Goal: Find specific page/section: Find specific page/section

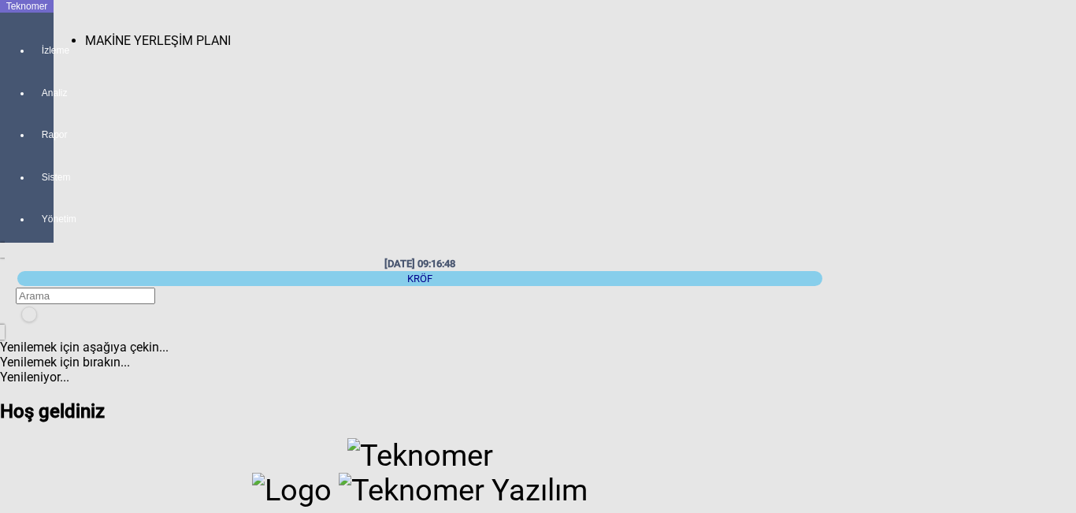
click at [114, 33] on span "MAKİNE YERLEŞİM PLANI" at bounding box center [158, 40] width 146 height 15
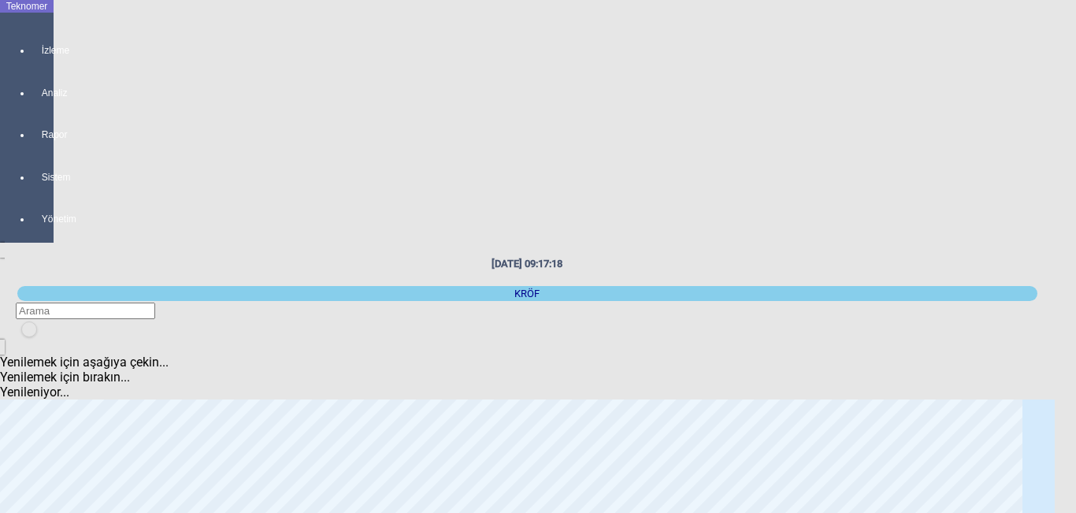
scroll to position [79, 0]
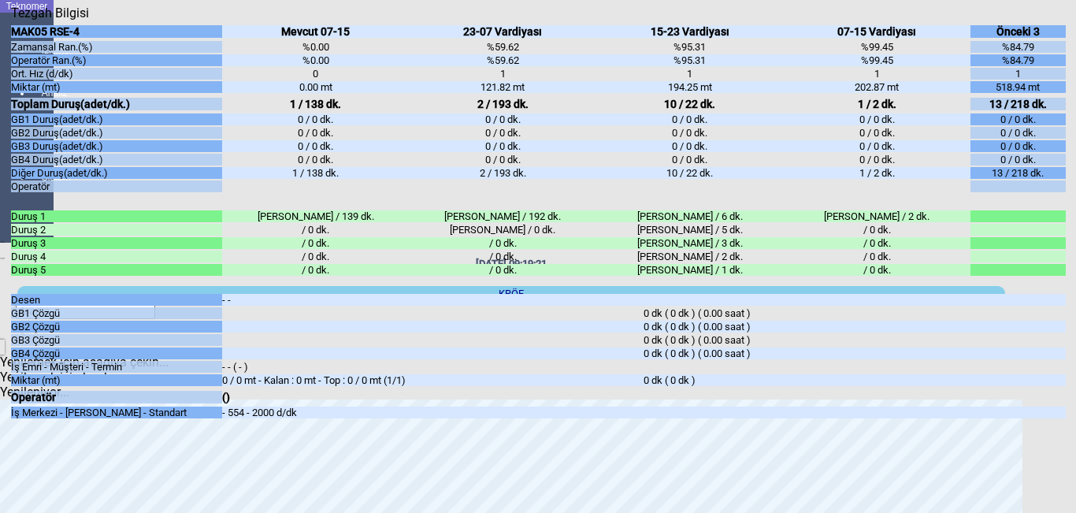
click at [1051, 20] on div "Kapat" at bounding box center [538, 20] width 1055 height 0
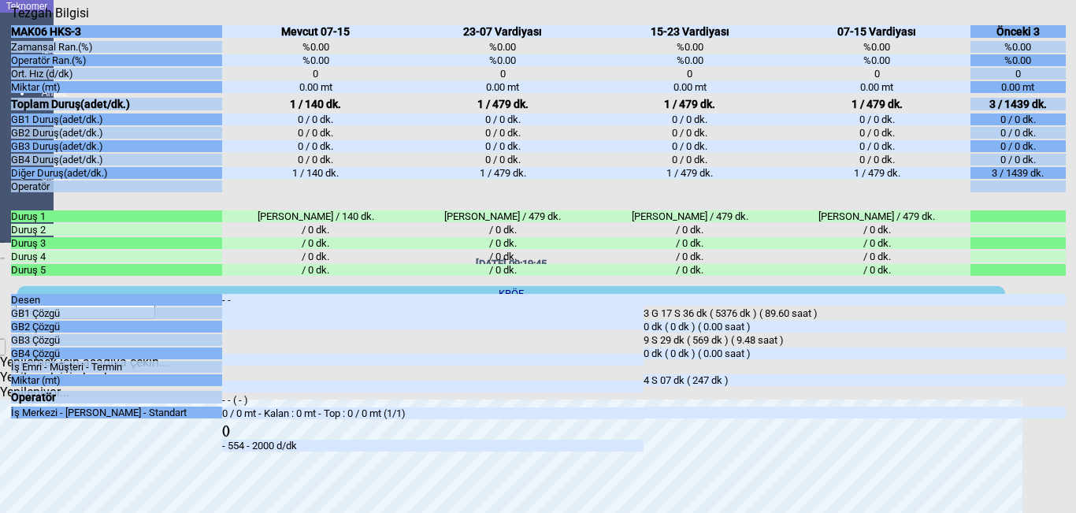
click at [11, 20] on icon "Kapat" at bounding box center [11, 20] width 0 height 0
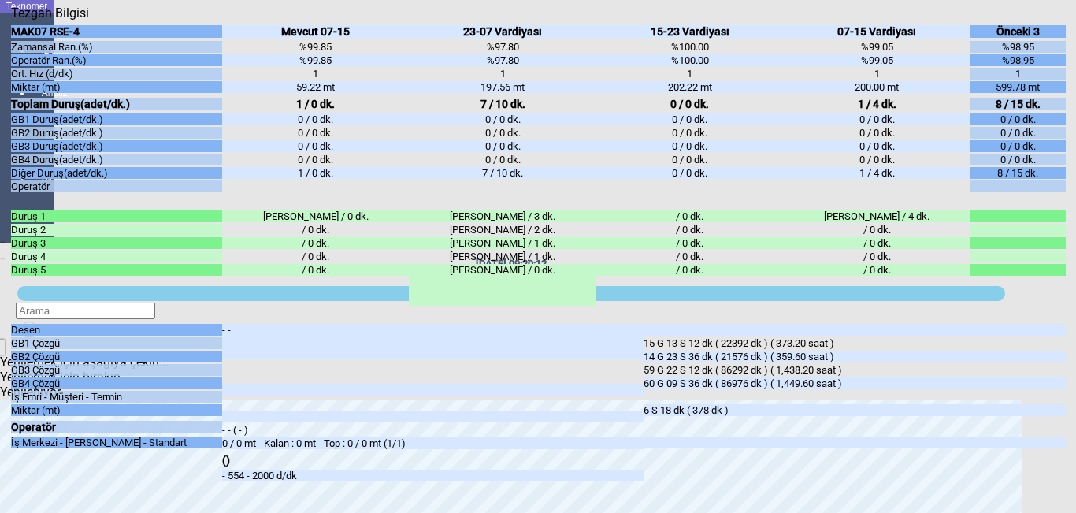
click at [11, 20] on icon "Kapat" at bounding box center [11, 20] width 0 height 0
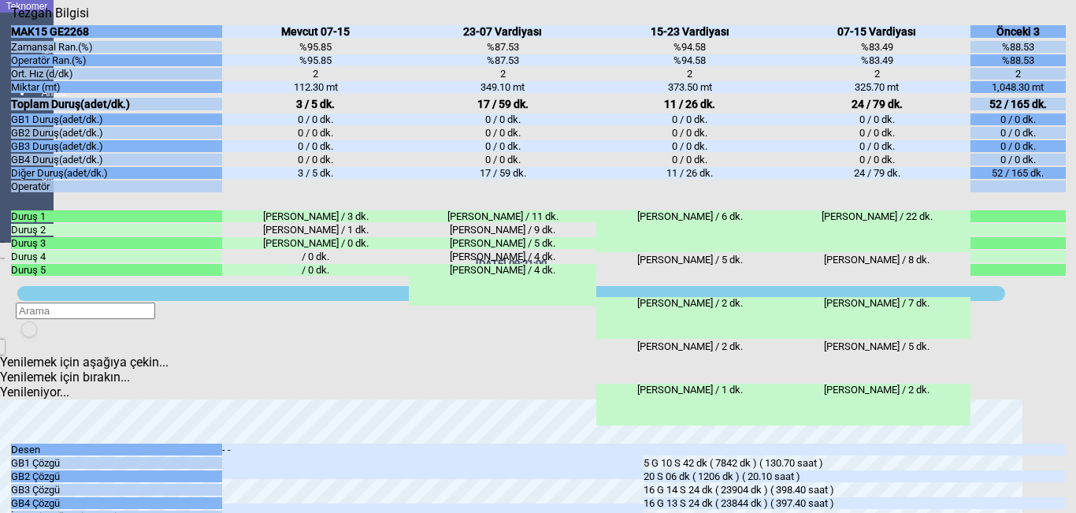
click at [11, 20] on icon "Kapat" at bounding box center [11, 20] width 0 height 0
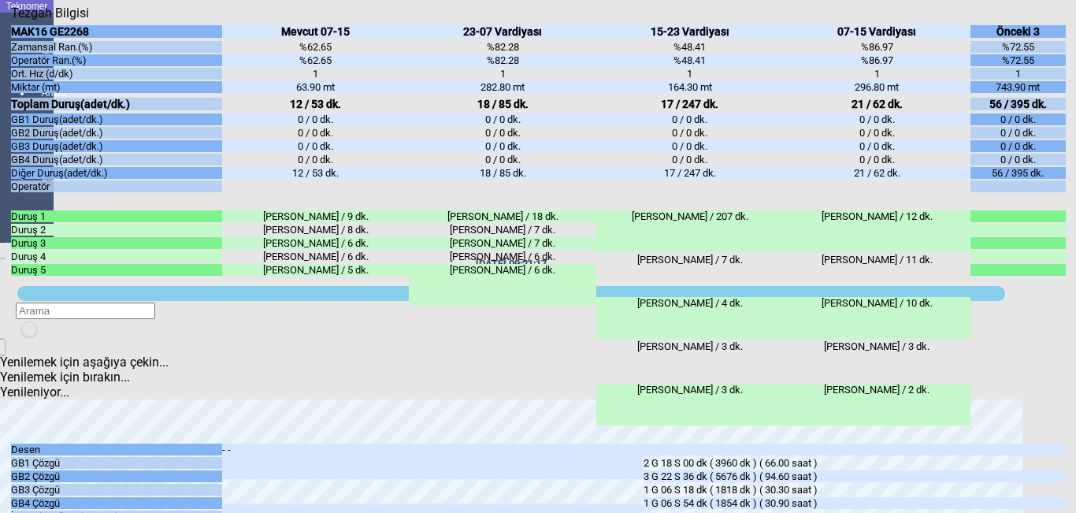
click at [11, 20] on icon "Kapat" at bounding box center [11, 20] width 0 height 0
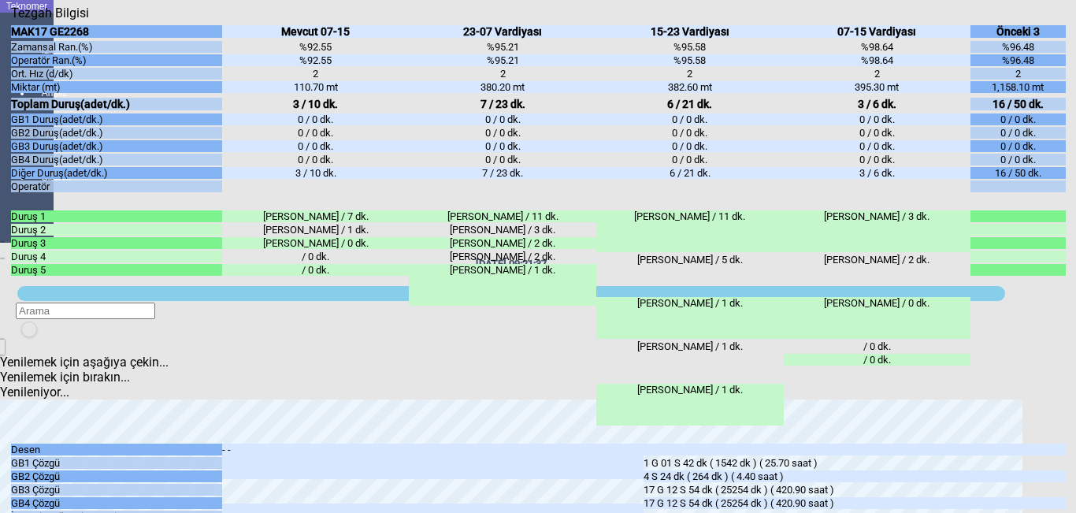
click at [11, 20] on icon "Kapat" at bounding box center [11, 20] width 0 height 0
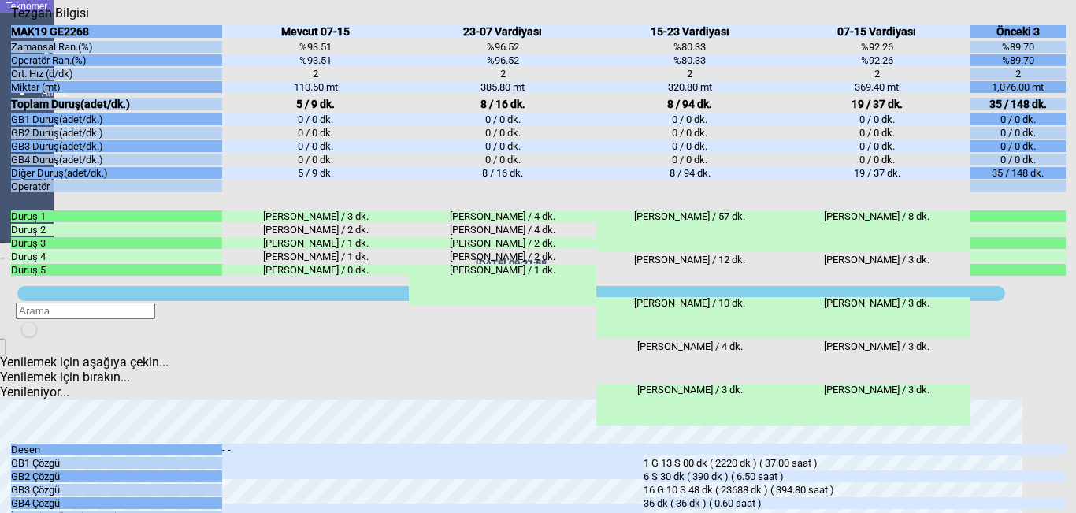
click at [11, 20] on icon "Kapat" at bounding box center [11, 20] width 0 height 0
